Goal: Transaction & Acquisition: Obtain resource

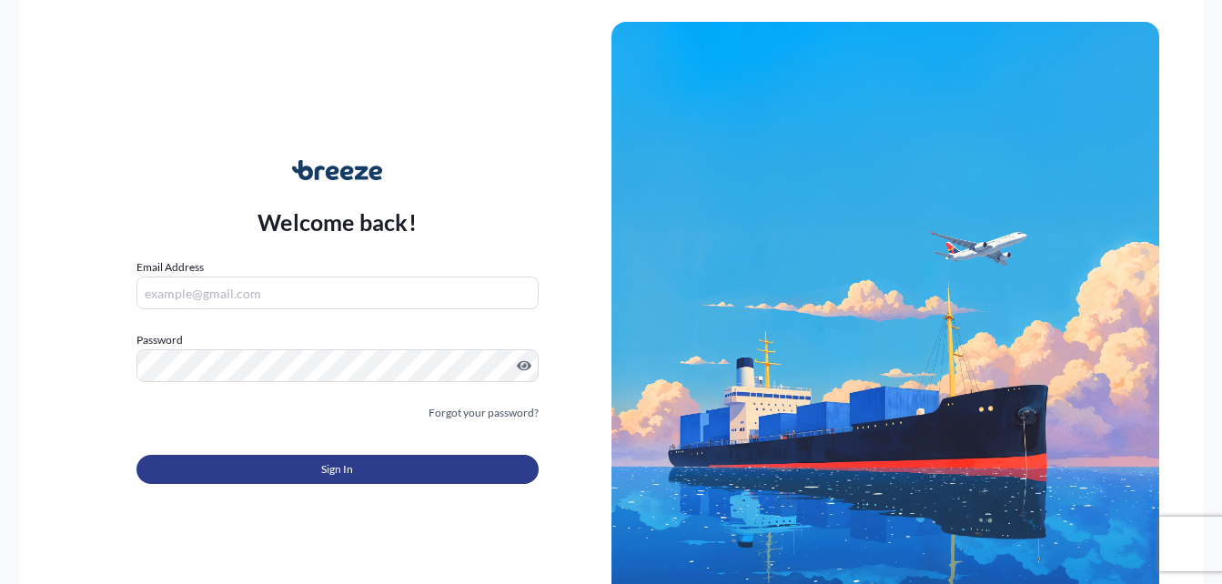
type input "[EMAIL_ADDRESS][DOMAIN_NAME]"
click at [340, 478] on span "Sign In" at bounding box center [337, 469] width 32 height 18
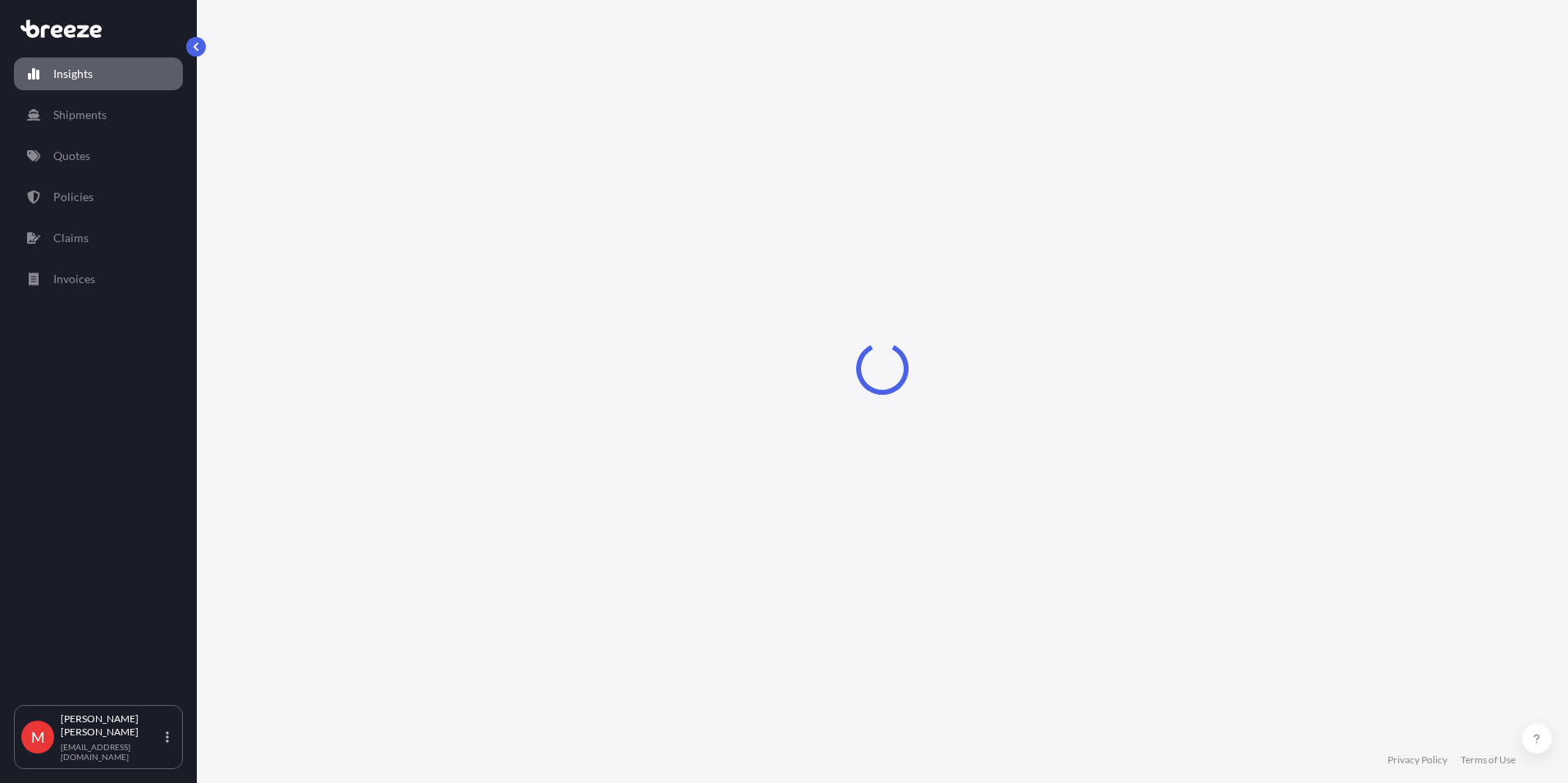
select select "2025"
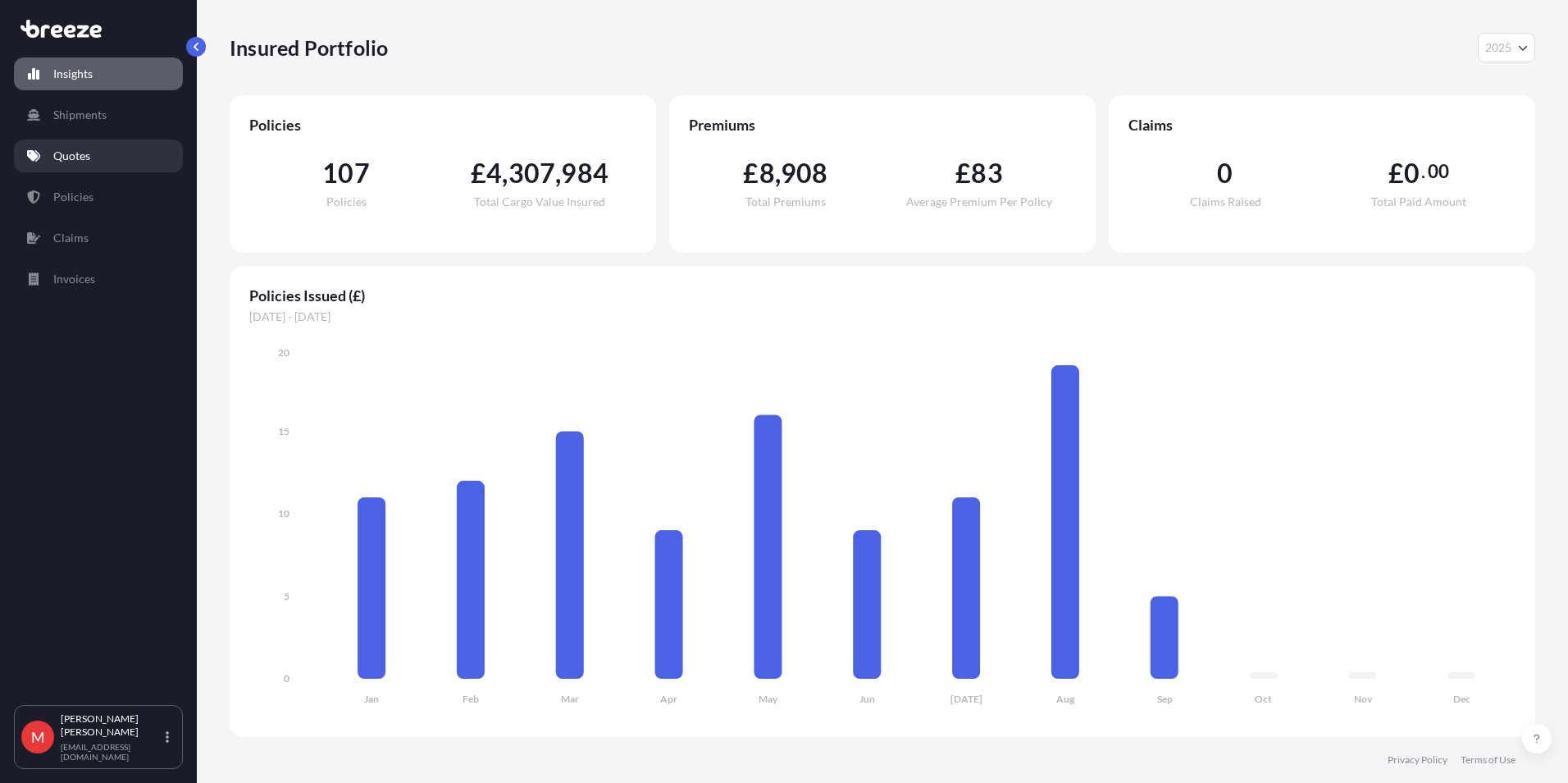
click at [119, 161] on link "Quotes" at bounding box center [97, 156] width 169 height 32
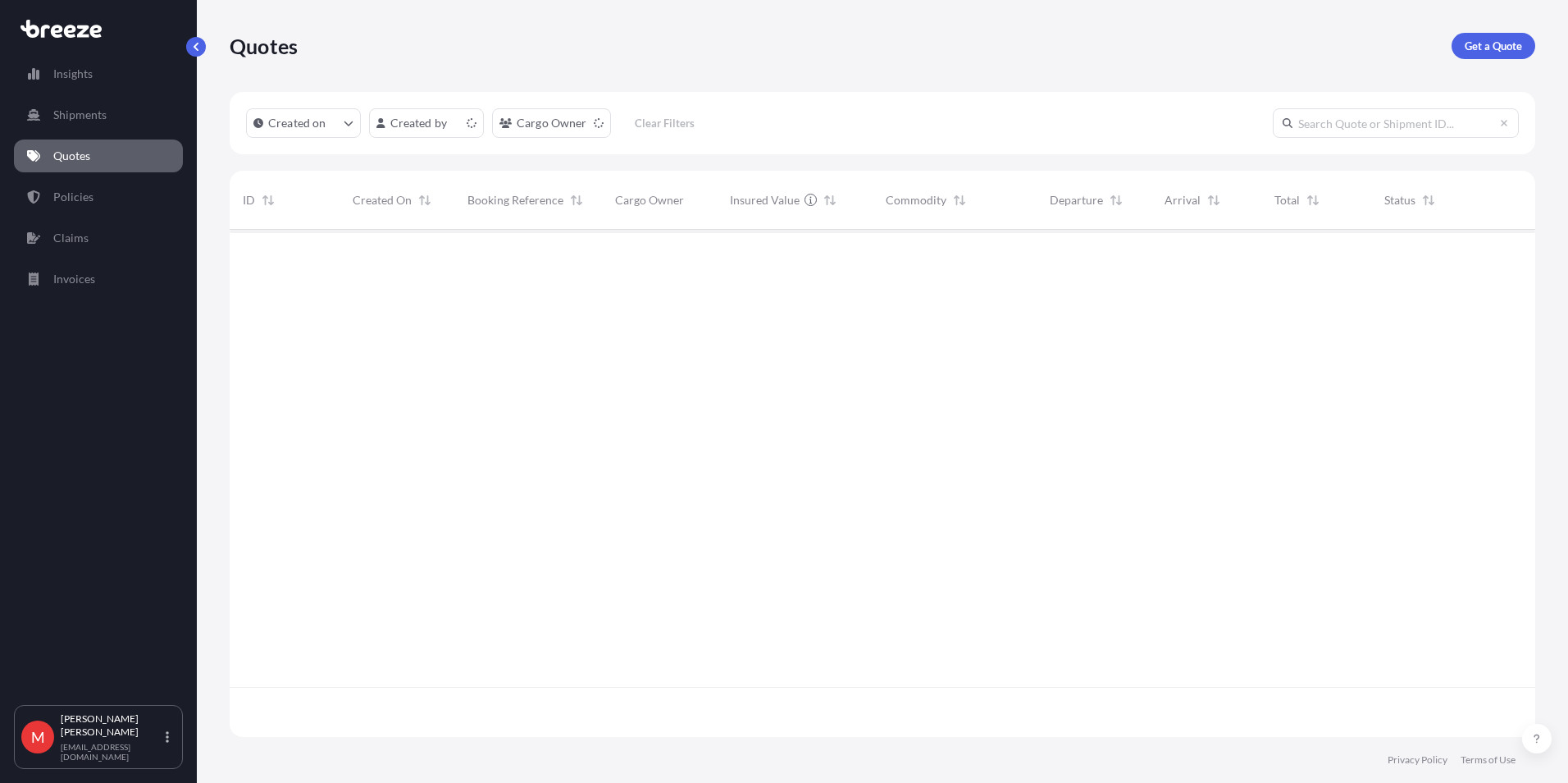
scroll to position [504, 1293]
click at [1101, 50] on p "Get a Quote" at bounding box center [1494, 46] width 58 height 16
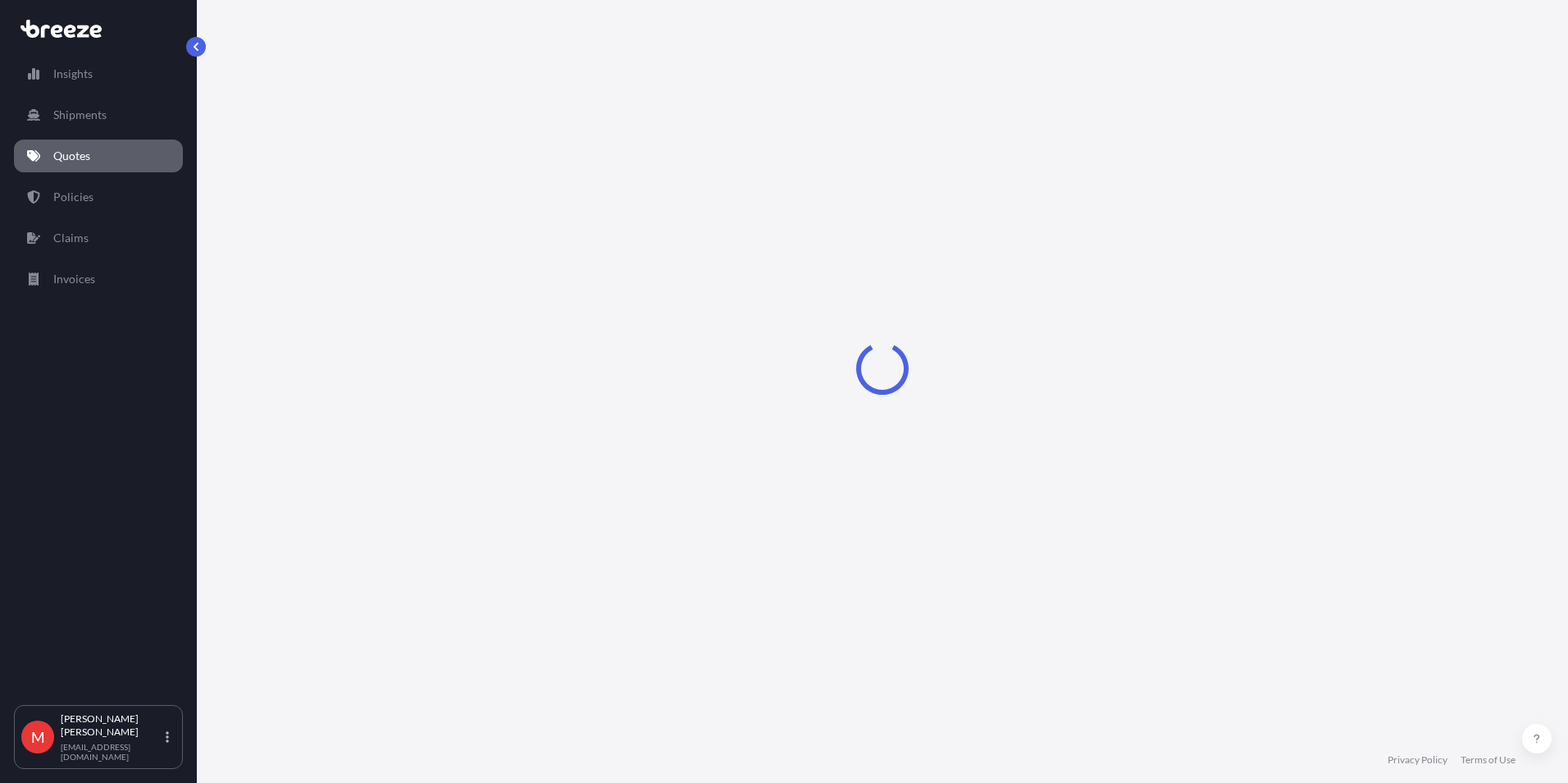
select select "Road"
select select "Sea"
select select "1"
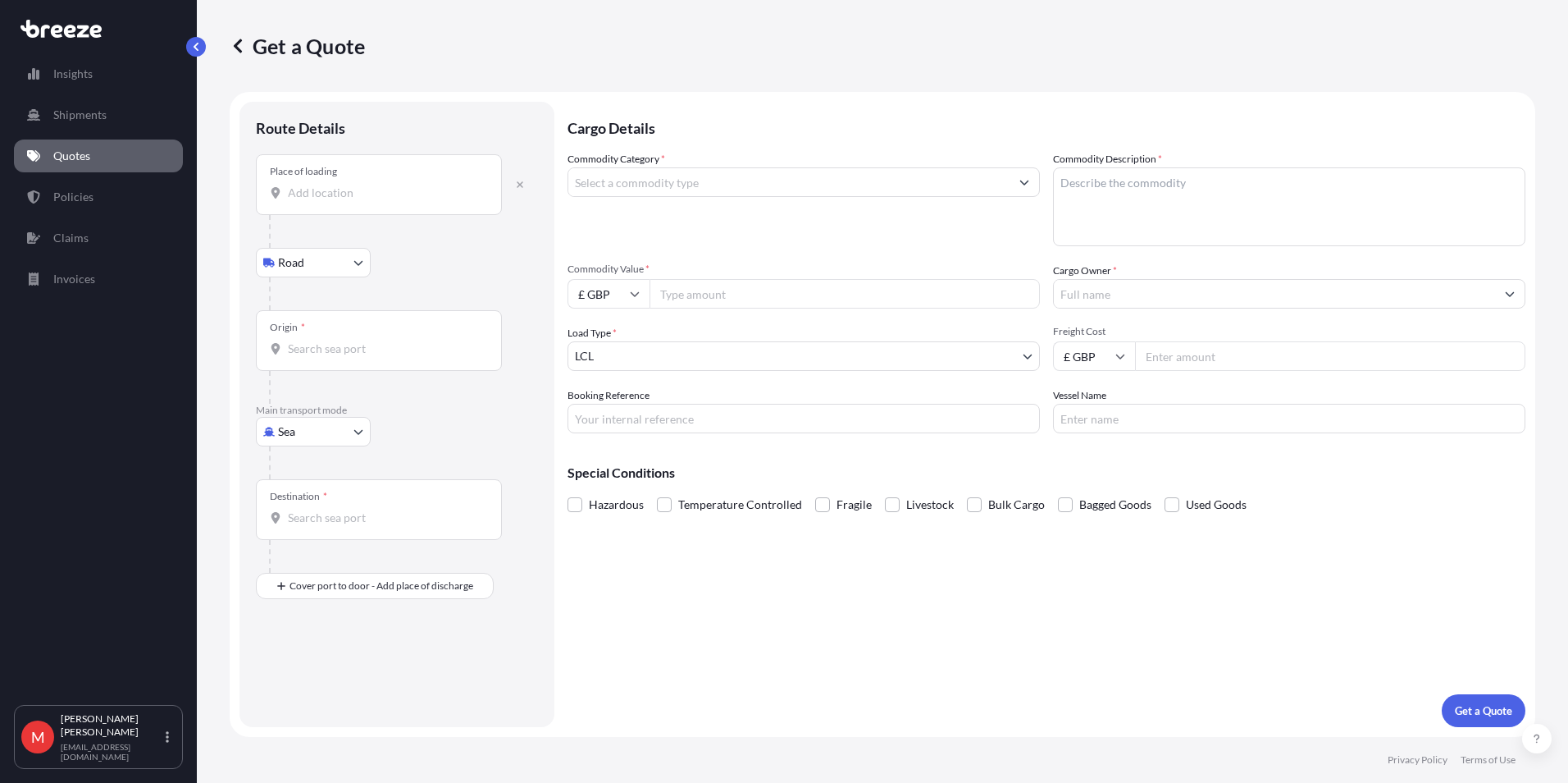
click at [336, 203] on div "Place of loading" at bounding box center [379, 184] width 246 height 60
click at [336, 201] on input "Place of loading" at bounding box center [384, 193] width 194 height 16
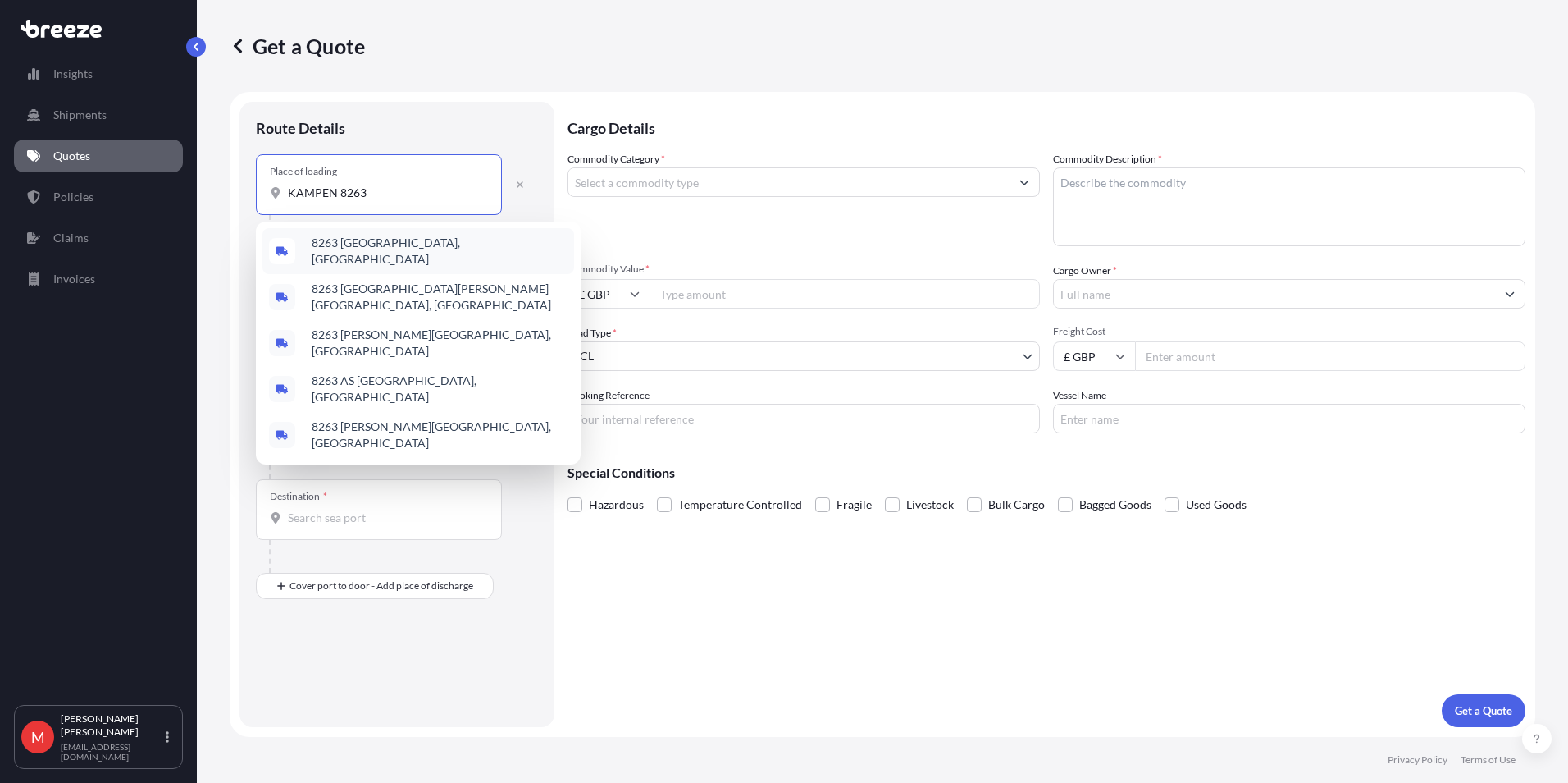
click at [335, 251] on span "8263 Kampen, Netherlands" at bounding box center [440, 251] width 256 height 32
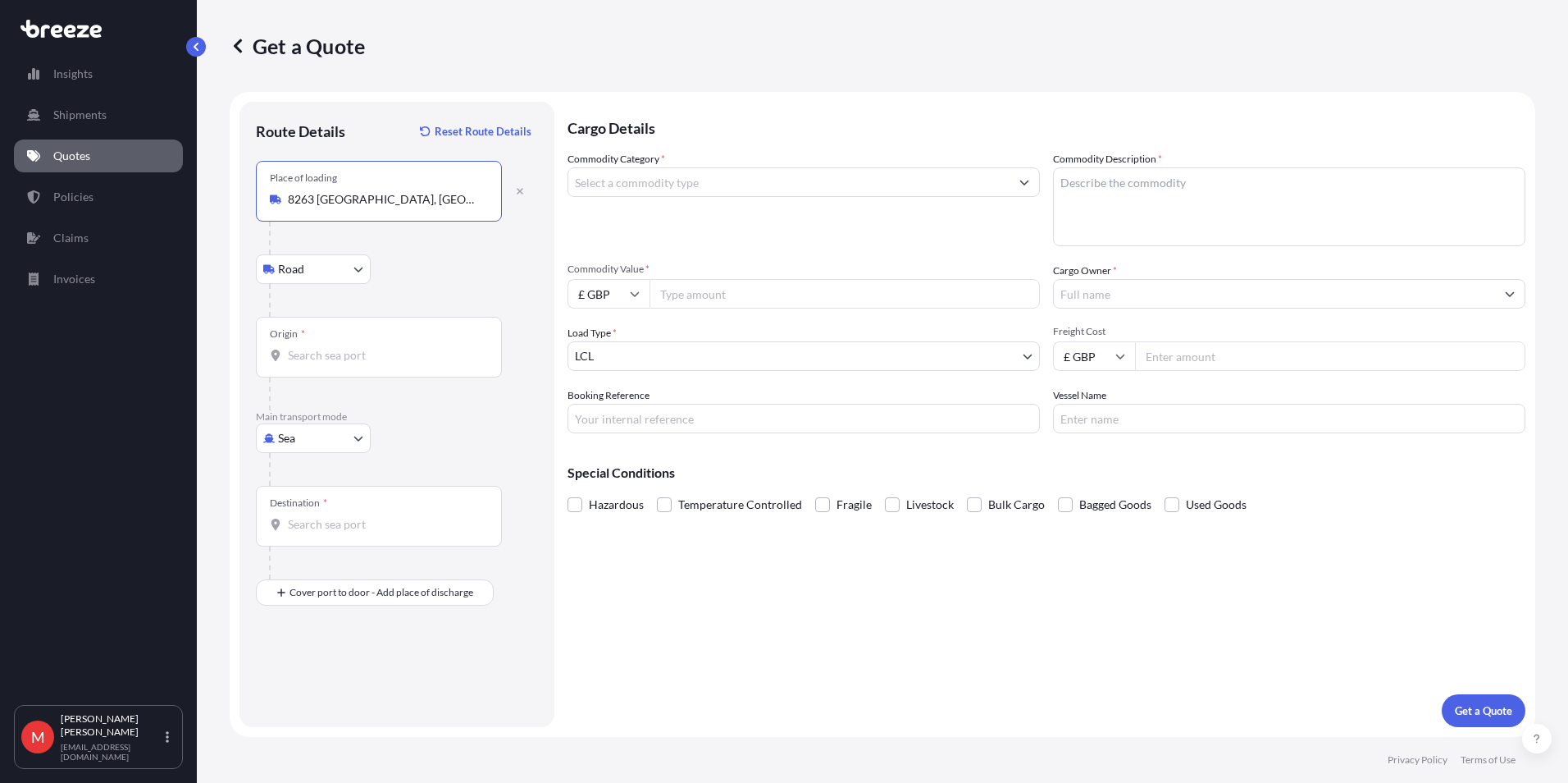
type input "8263 Kampen, Netherlands"
click at [52, 174] on div "Insights Shipments Quotes Policies Claims Invoices" at bounding box center [97, 373] width 169 height 662
click at [55, 189] on p "Policies" at bounding box center [73, 197] width 41 height 16
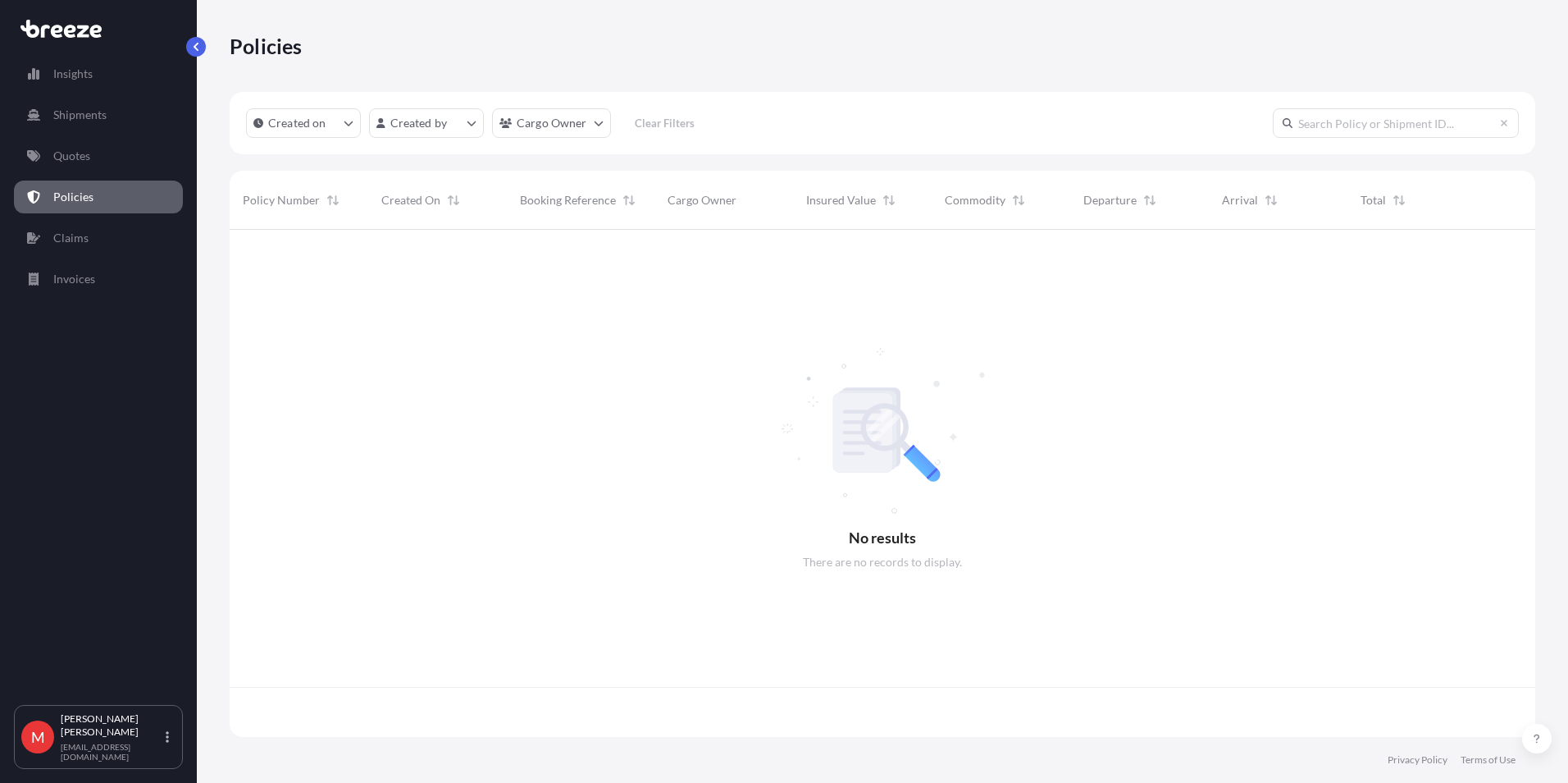
scroll to position [504, 1293]
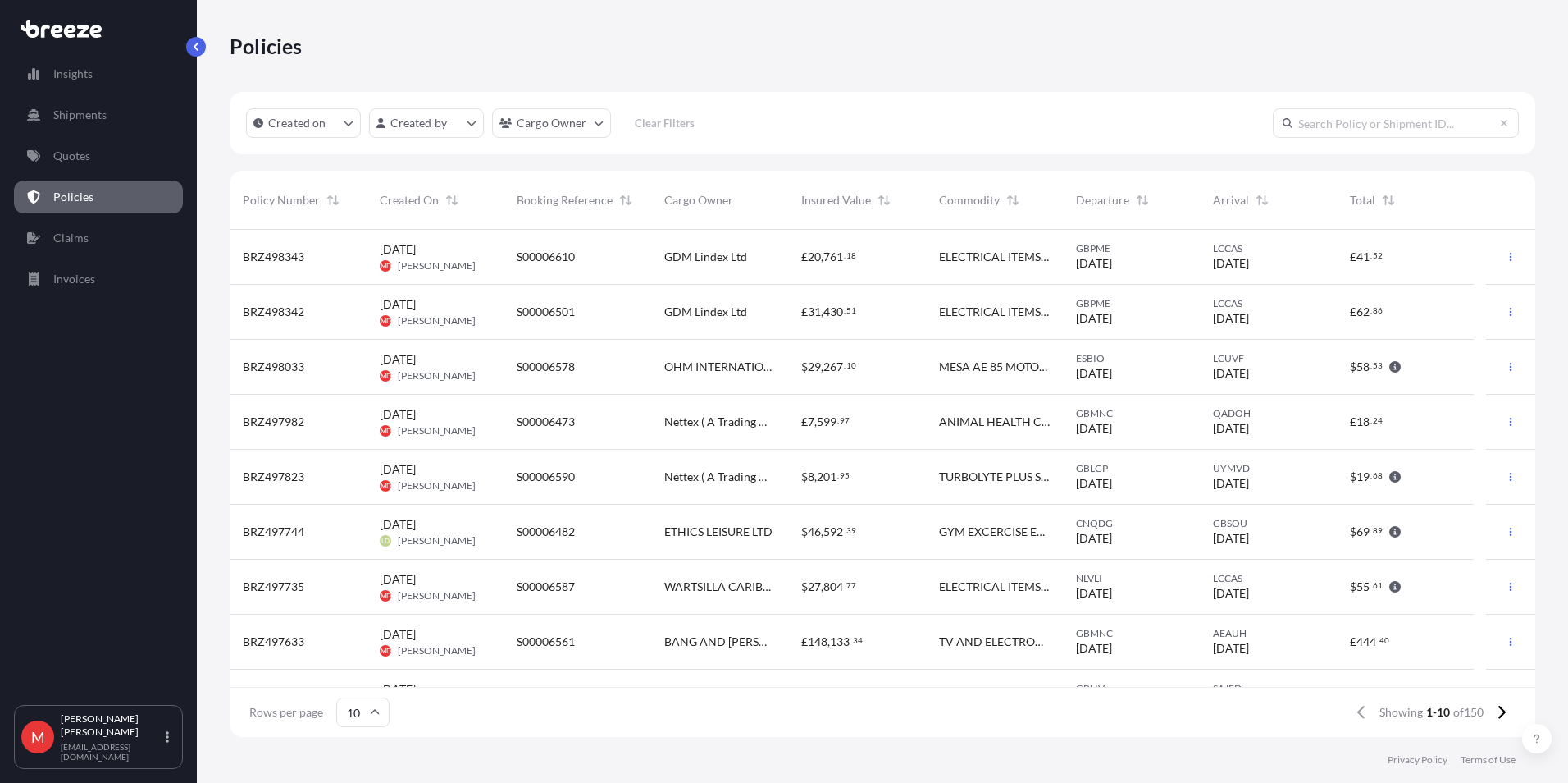
click at [1101, 125] on input "text" at bounding box center [1396, 123] width 246 height 30
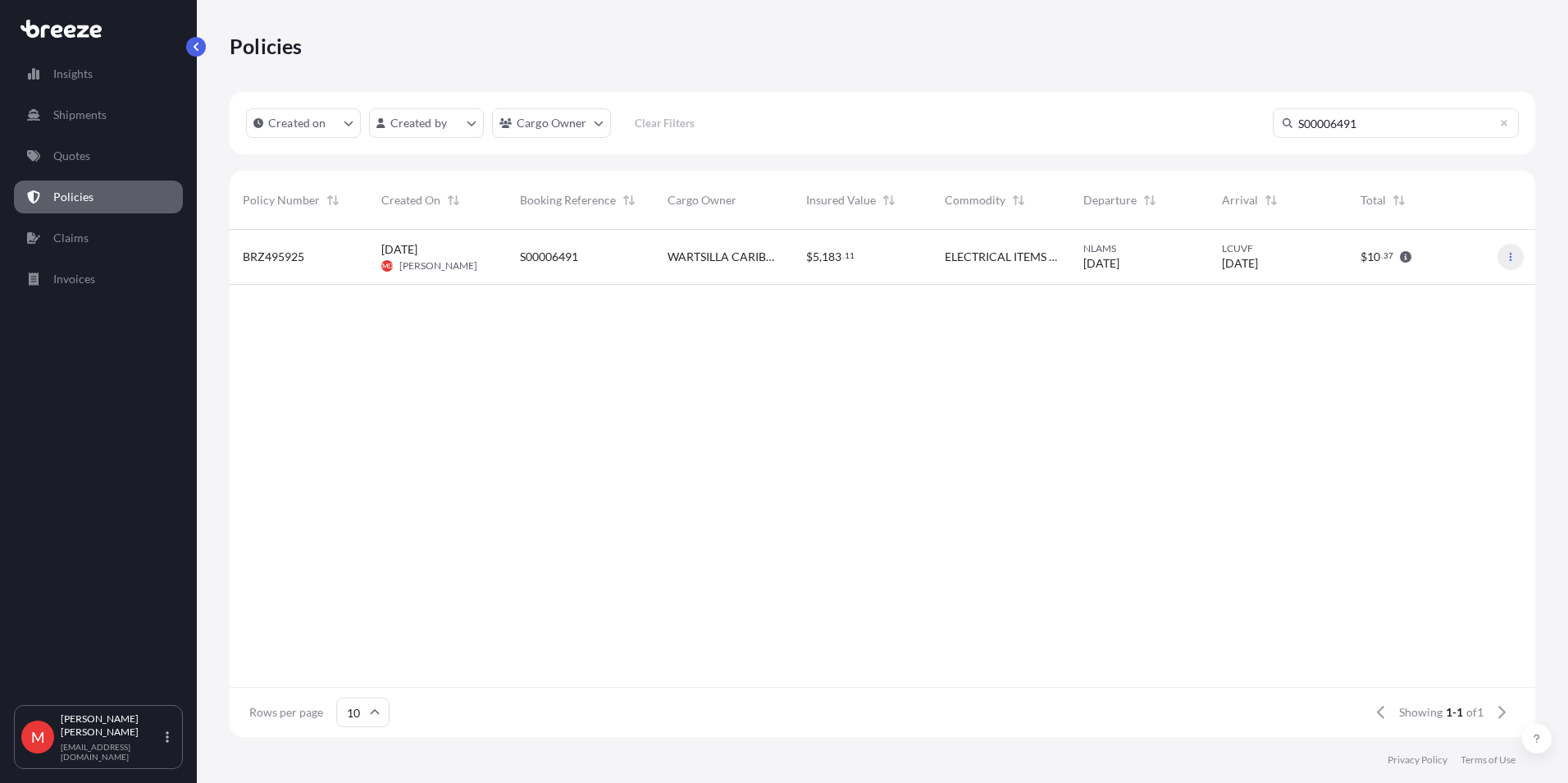
type input "S00006491"
click at [1101, 261] on icon "button" at bounding box center [1510, 256] width 10 height 10
click at [1101, 263] on p "Duplicate quote" at bounding box center [1420, 260] width 82 height 16
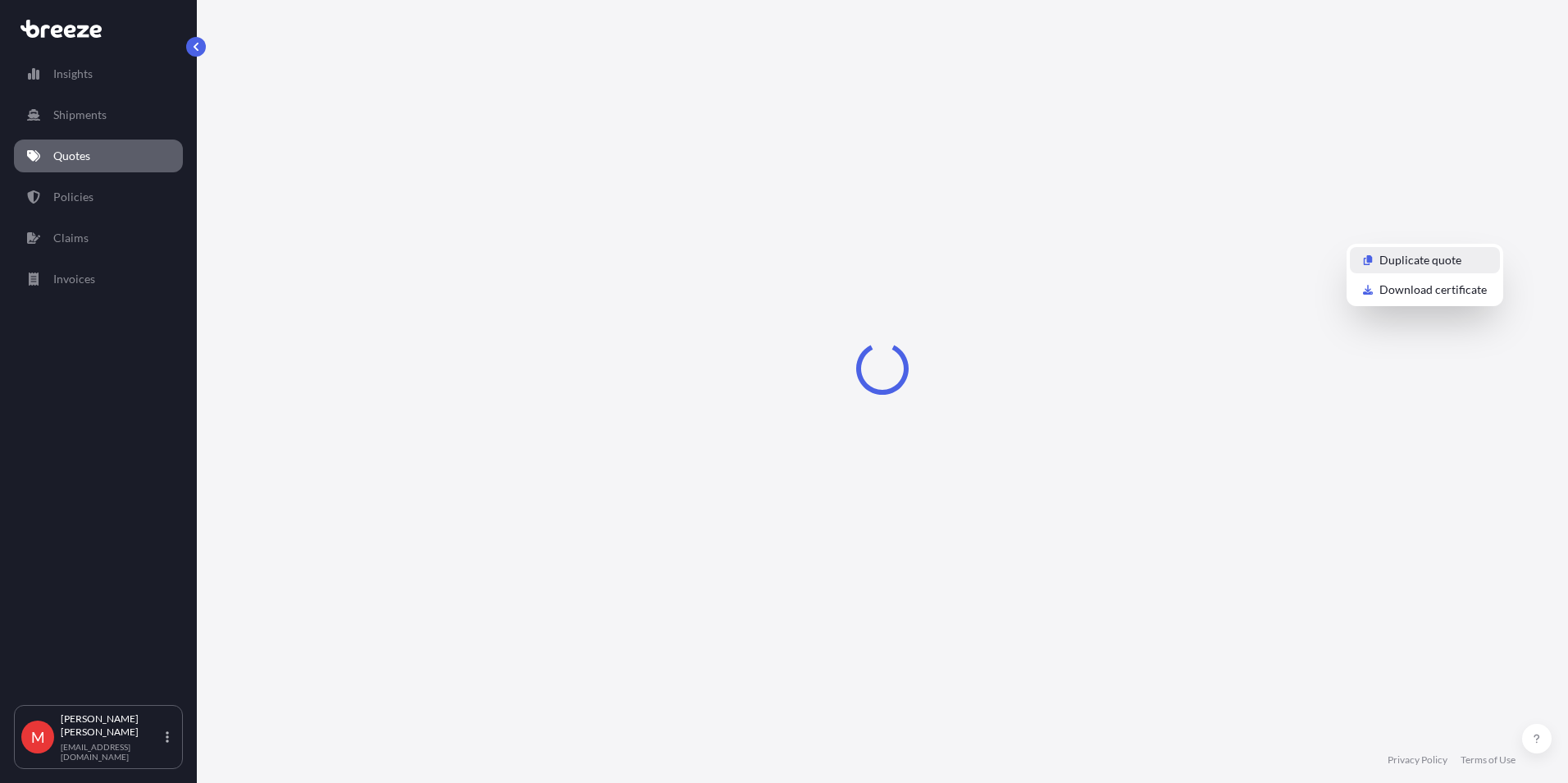
select select "Road"
select select "Air"
select select "Road"
select select "3"
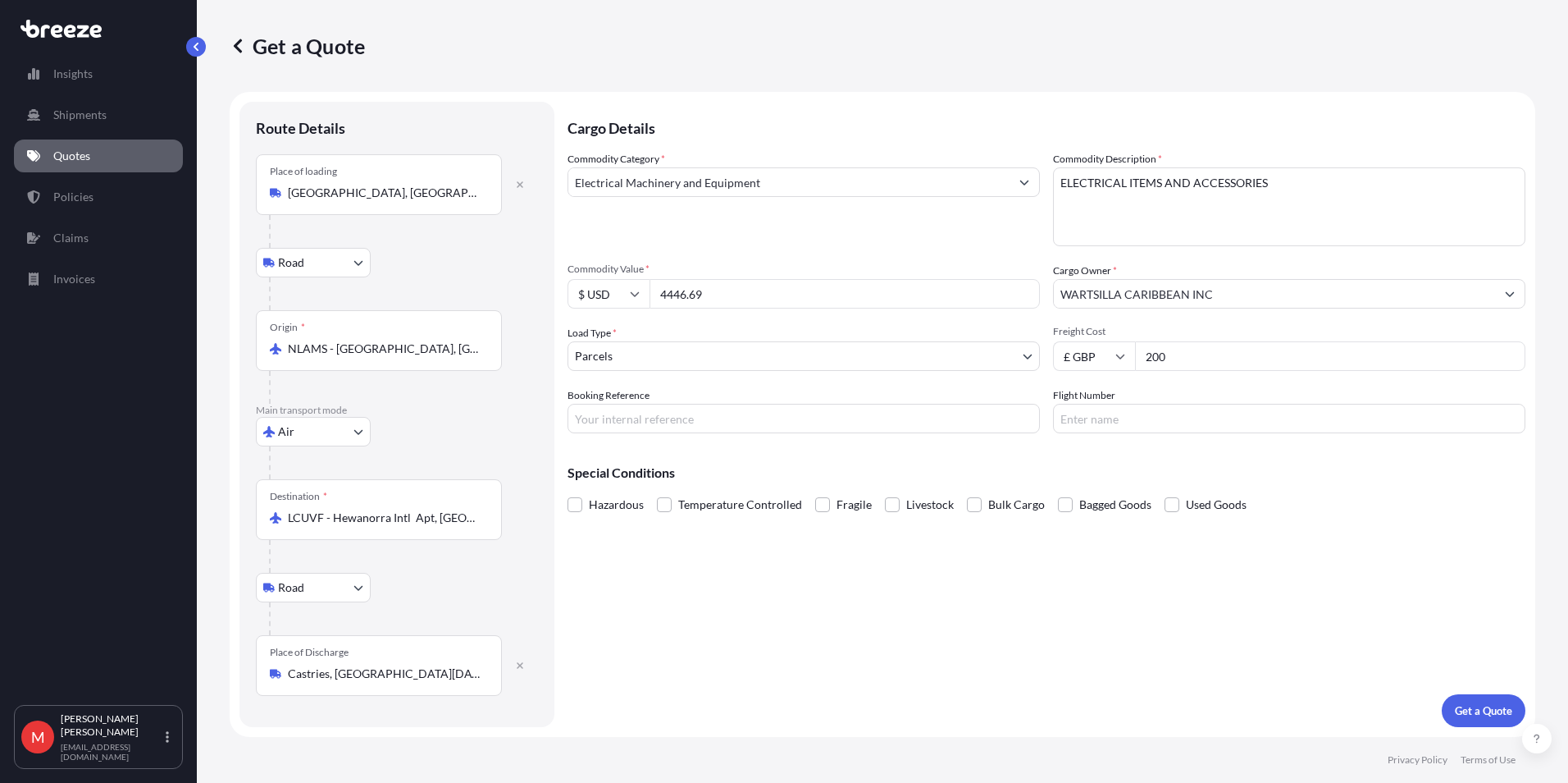
drag, startPoint x: 767, startPoint y: 300, endPoint x: 509, endPoint y: 286, distance: 258.4
click at [509, 286] on form "Route Details Place of loading Kampen, Netherlands Road Road Rail Origin * NLAM…" at bounding box center [883, 414] width 1306 height 645
click at [682, 286] on input "4446.69" at bounding box center [844, 293] width 390 height 30
click at [682, 285] on input "4446.69" at bounding box center [844, 293] width 390 height 30
type input "3072.48"
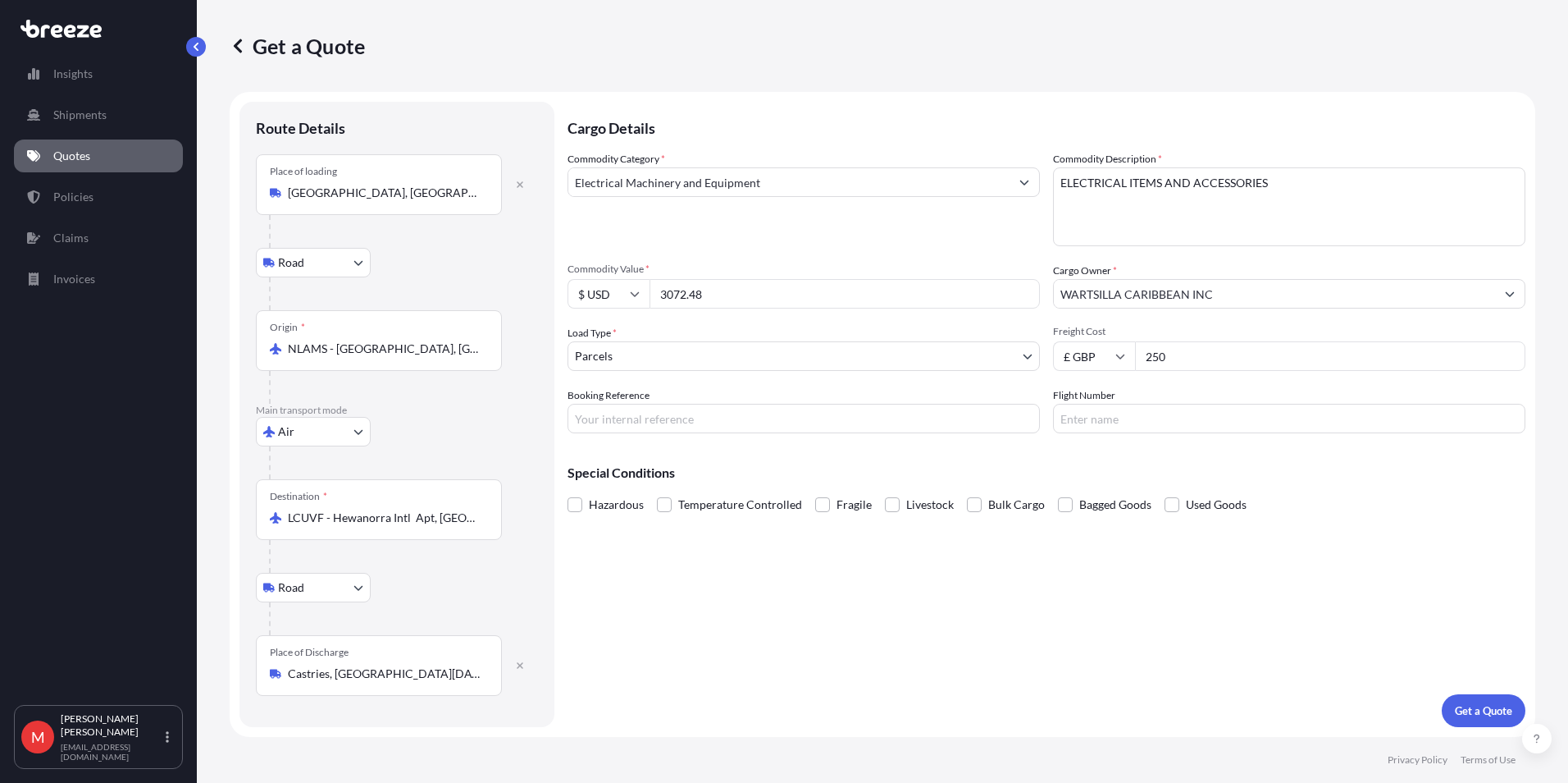
type input "250"
type input "S00006641"
click at [1101, 526] on p "Get a Quote" at bounding box center [1484, 711] width 58 height 16
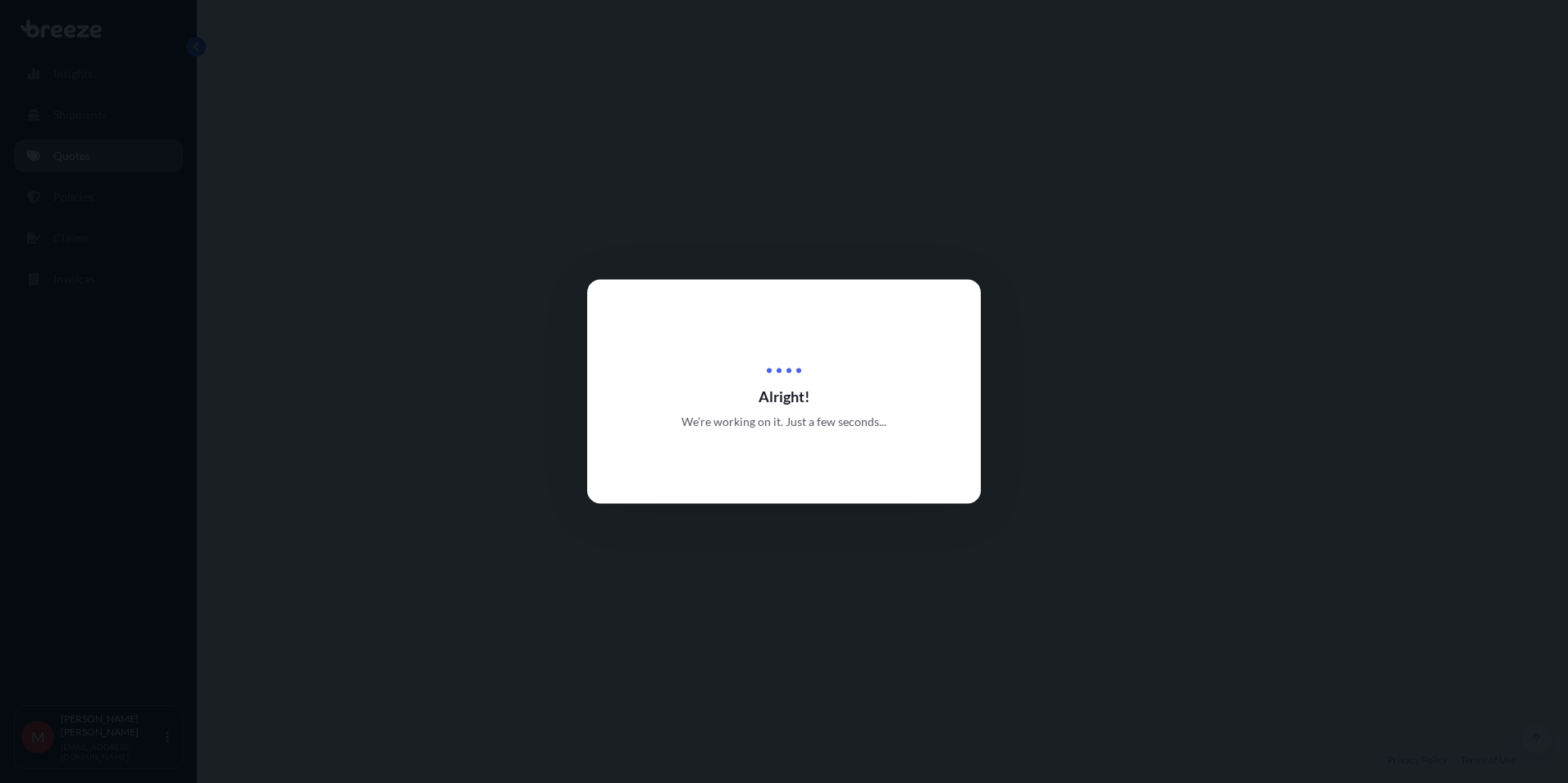
select select "Road"
select select "Air"
select select "Road"
select select "3"
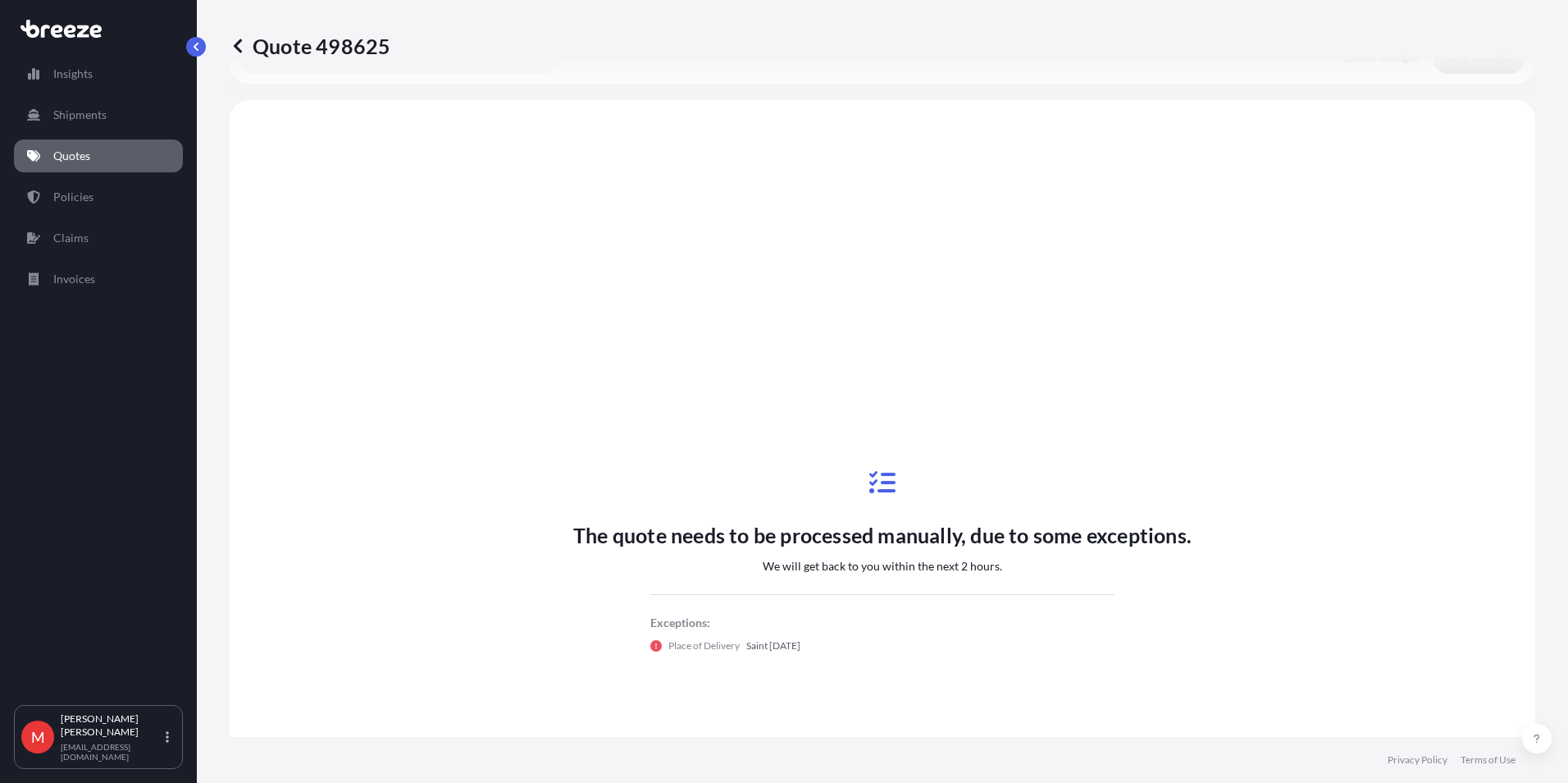
scroll to position [657, 0]
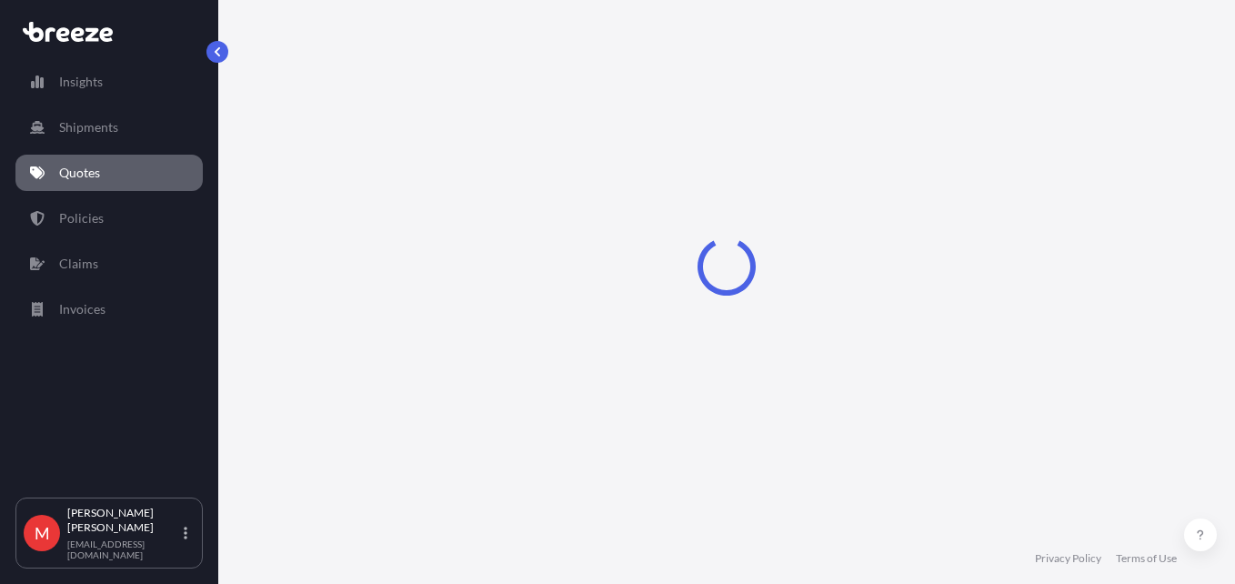
select select "Road"
select select "Air"
select select "Road"
select select "3"
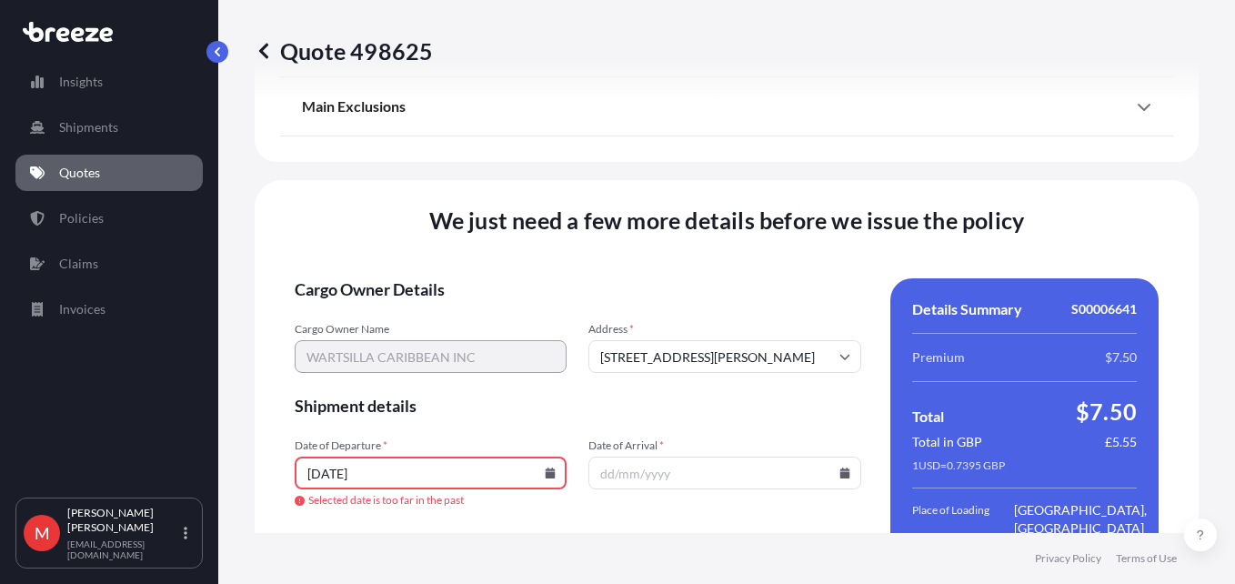
scroll to position [2630, 0]
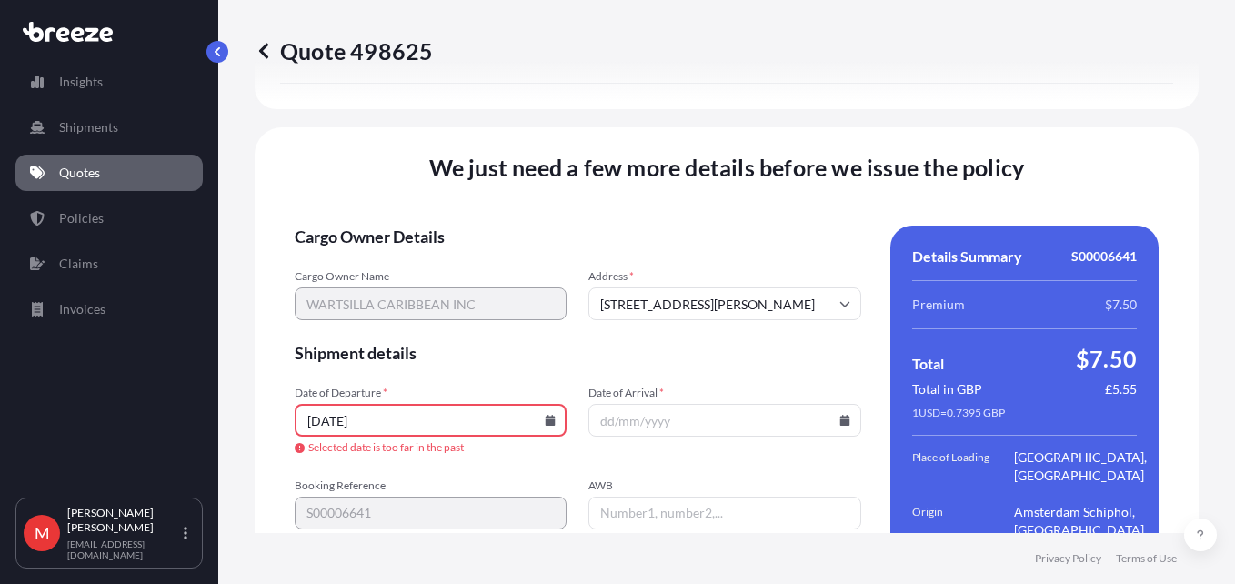
click at [550, 415] on icon at bounding box center [550, 420] width 11 height 11
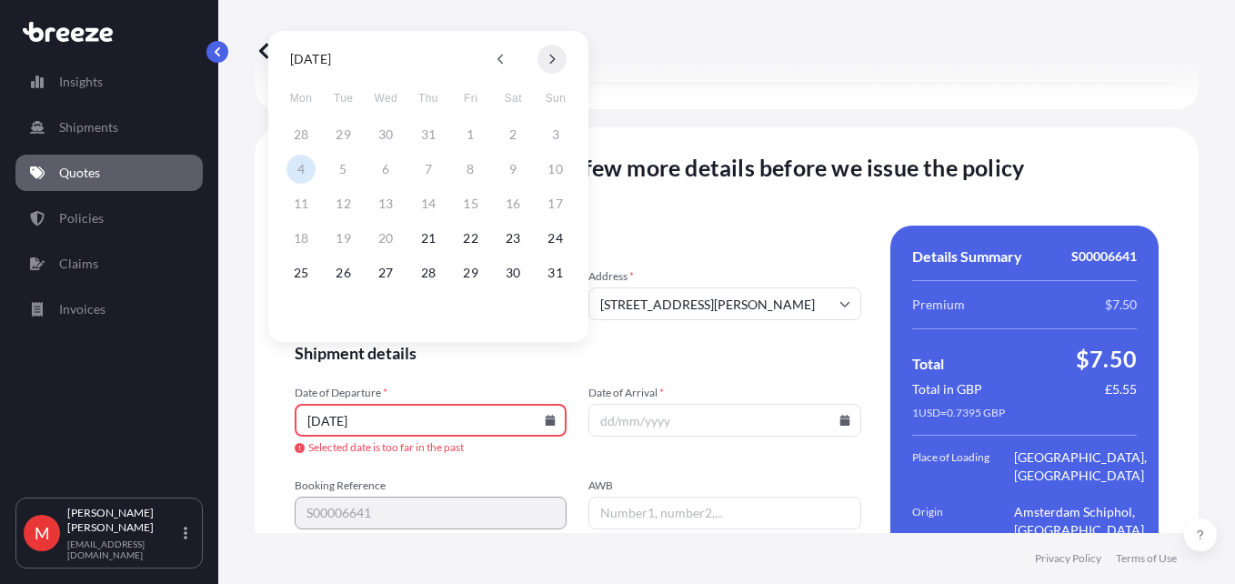
click at [553, 58] on icon at bounding box center [552, 60] width 5 height 10
click at [381, 171] on button "10" at bounding box center [385, 169] width 29 height 29
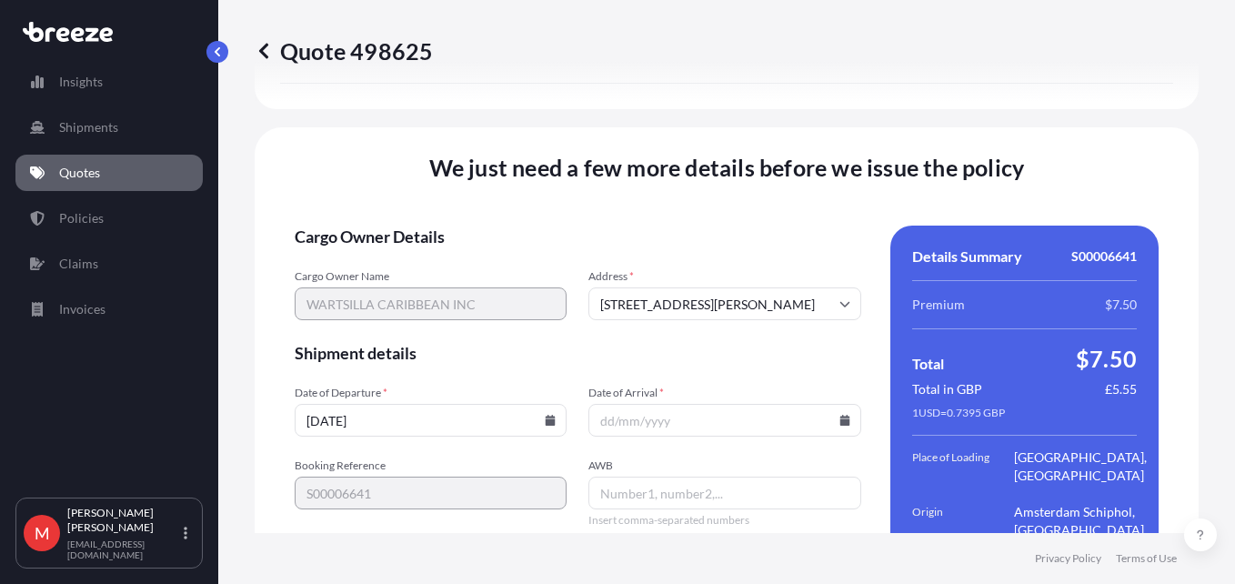
type input "[DATE]"
click at [840, 415] on icon at bounding box center [845, 420] width 10 height 11
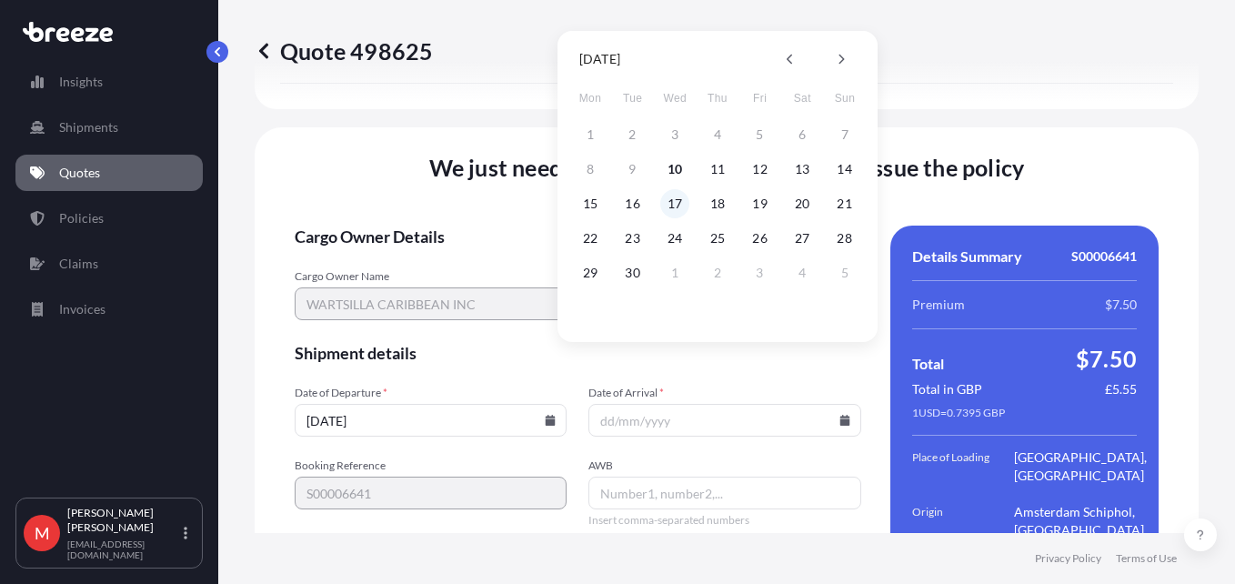
click at [675, 201] on button "17" at bounding box center [674, 203] width 29 height 29
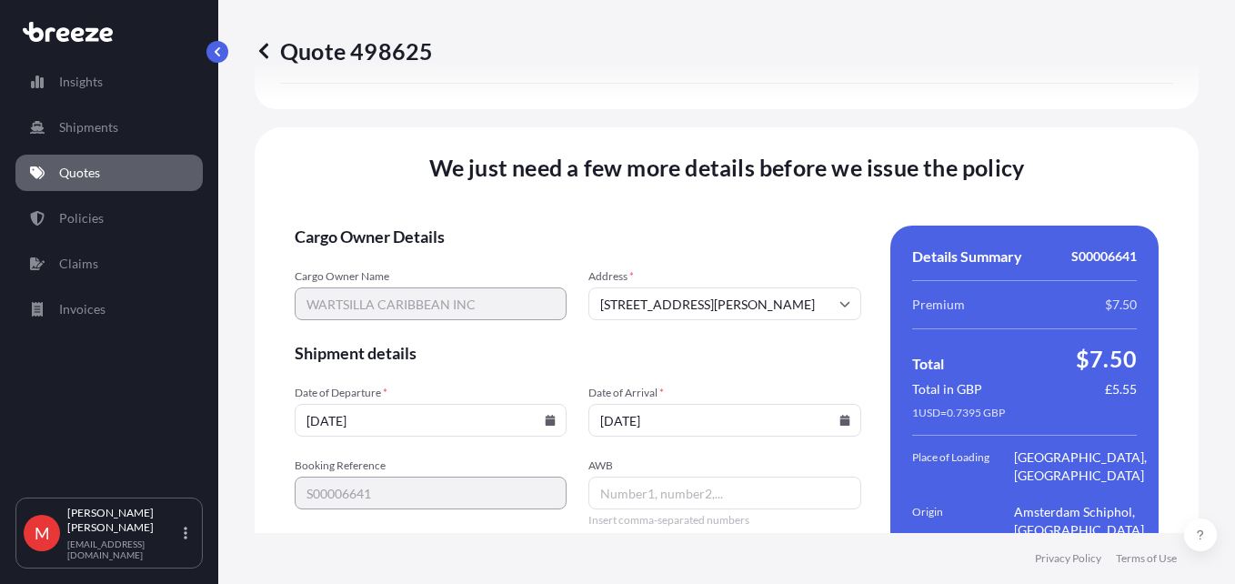
type input "[DATE]"
click at [677, 468] on input "AWB" at bounding box center [725, 493] width 272 height 33
paste input "884258511794"
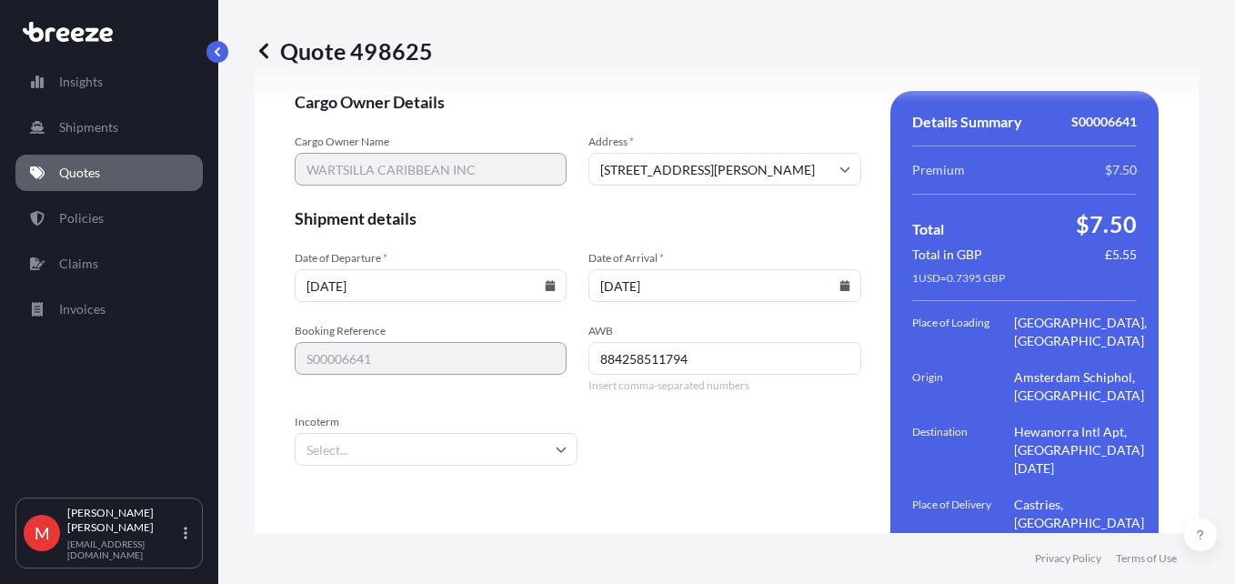
scroll to position [2774, 0]
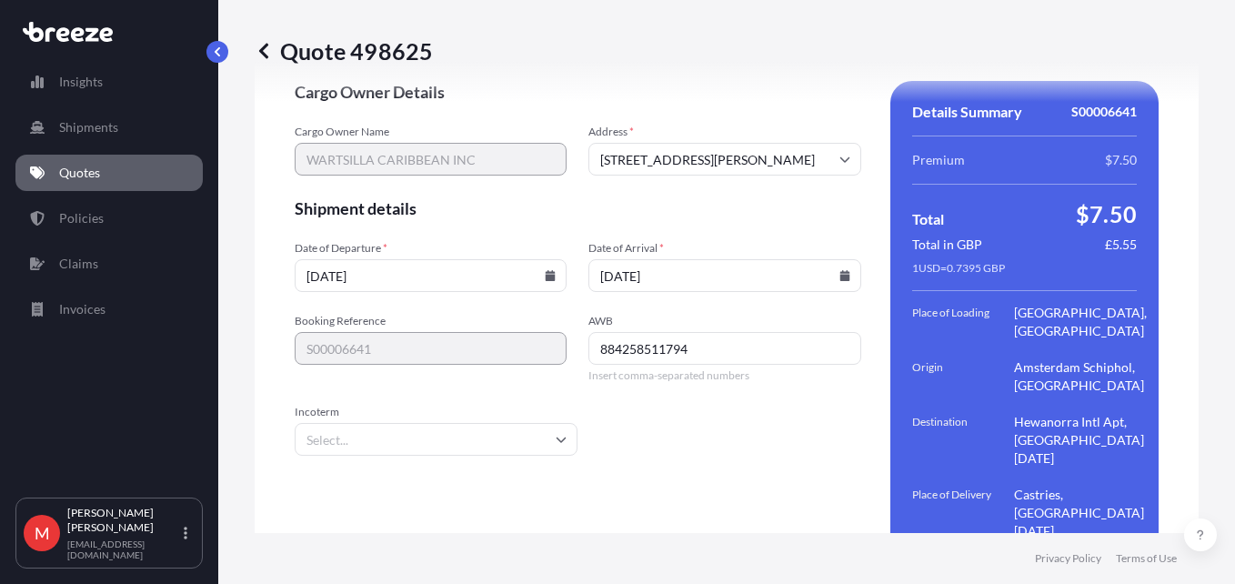
type input "884258511794"
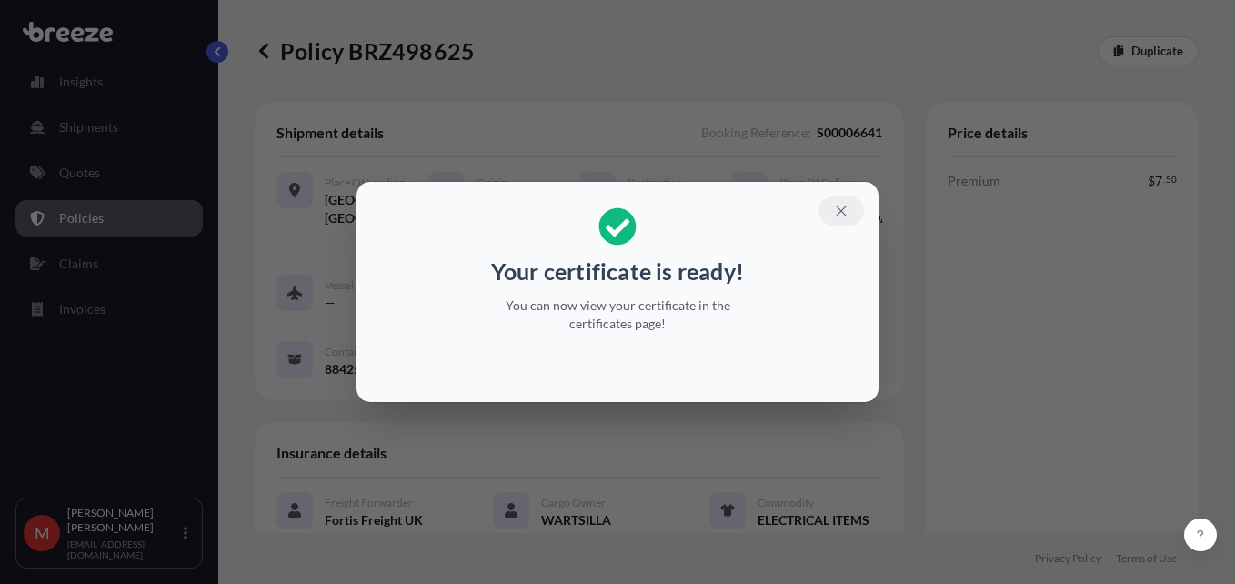
click at [837, 207] on icon "button" at bounding box center [841, 211] width 16 height 16
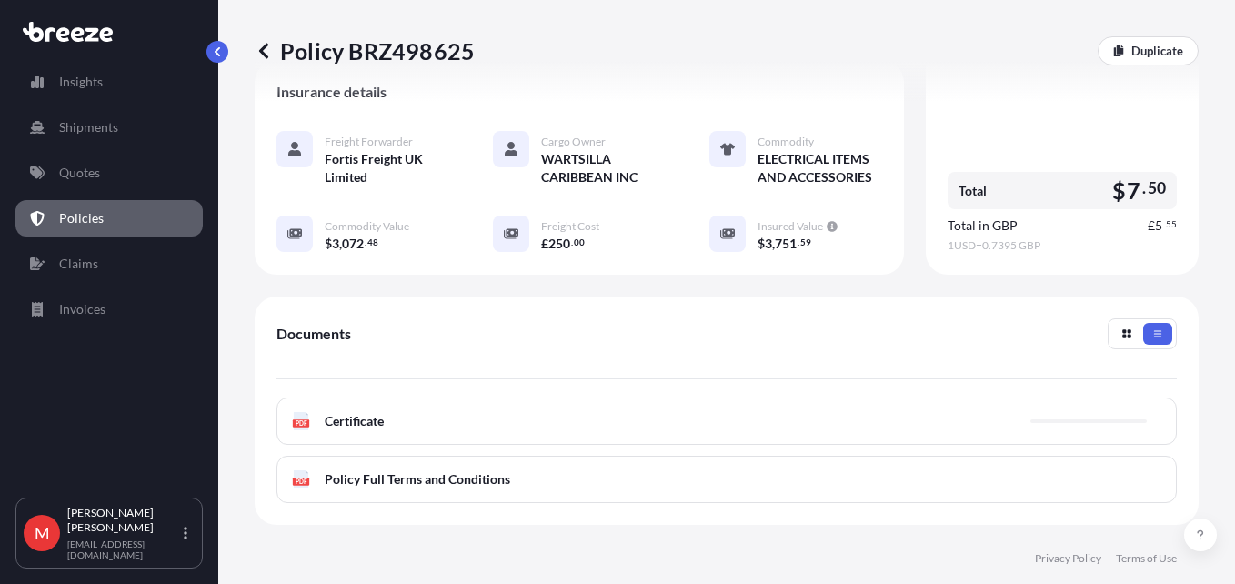
scroll to position [364, 0]
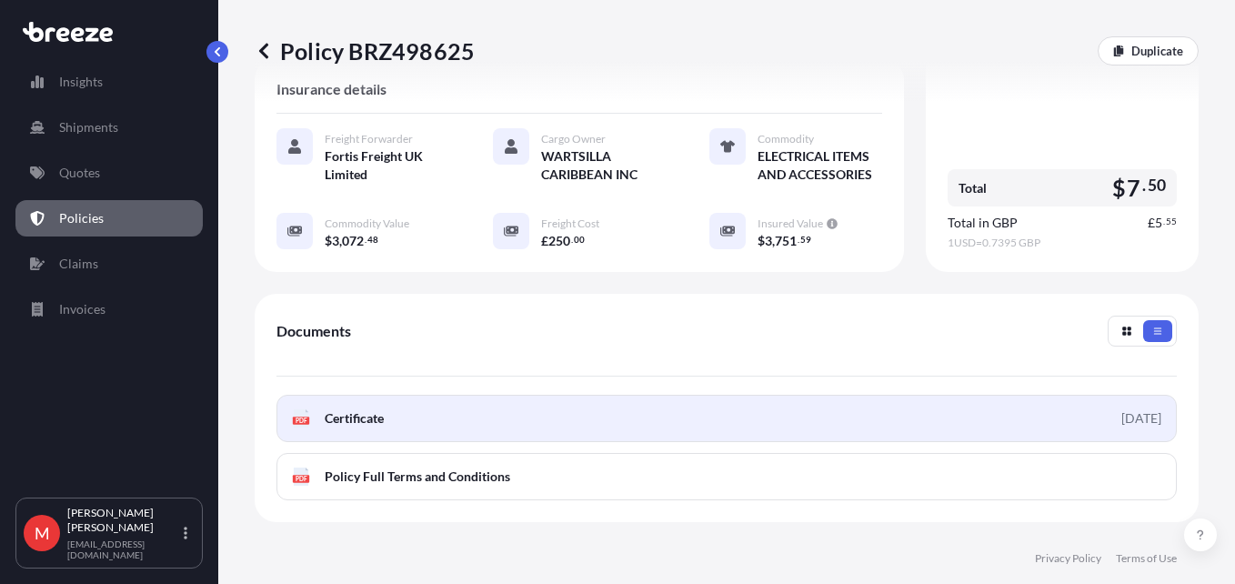
click at [372, 424] on span "Certificate" at bounding box center [354, 418] width 59 height 18
